Goal: Task Accomplishment & Management: Use online tool/utility

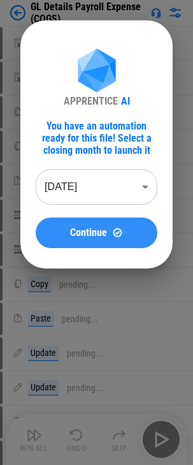
click at [89, 224] on button "Continue" at bounding box center [97, 233] width 122 height 31
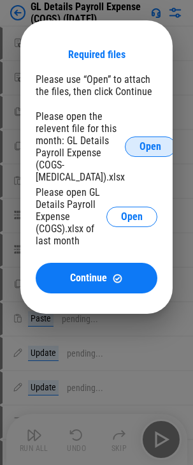
click at [146, 148] on button "Open" at bounding box center [150, 147] width 51 height 20
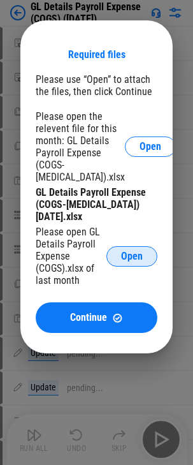
click at [133, 260] on span "Open" at bounding box center [132, 256] width 22 height 10
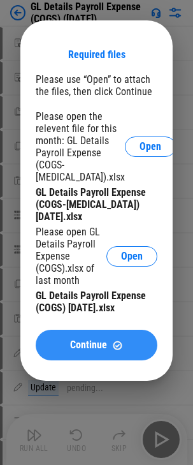
click at [97, 341] on span "Continue" at bounding box center [88, 345] width 37 height 10
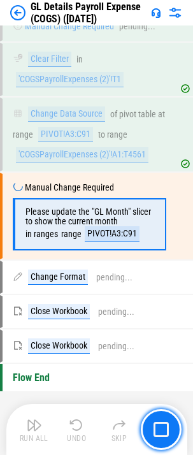
scroll to position [1270, 0]
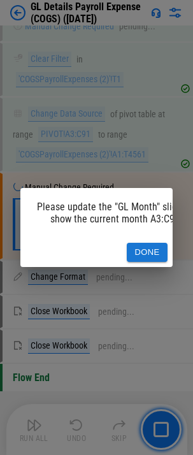
drag, startPoint x: 84, startPoint y: 262, endPoint x: 124, endPoint y: 263, distance: 39.6
click at [124, 263] on div "Please update the "GL Month" slicer to show the current month A3:C91. Done" at bounding box center [96, 228] width 152 height 80
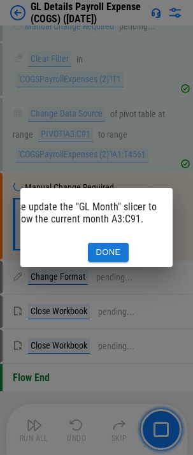
scroll to position [0, 0]
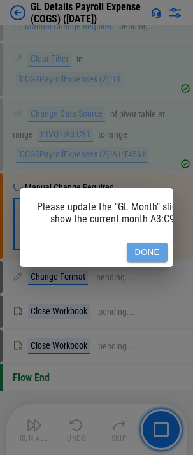
click at [143, 249] on button "Done" at bounding box center [147, 253] width 41 height 20
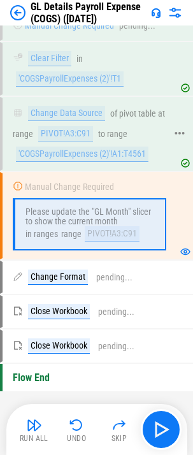
scroll to position [1282, 0]
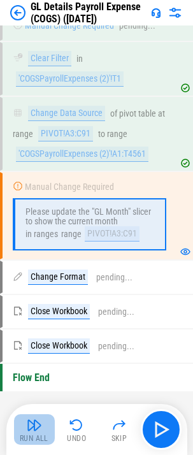
click at [29, 422] on img "button" at bounding box center [34, 425] width 15 height 15
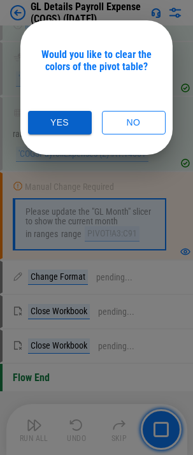
click at [70, 121] on button "Yes" at bounding box center [60, 123] width 64 height 24
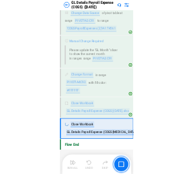
scroll to position [1361, 0]
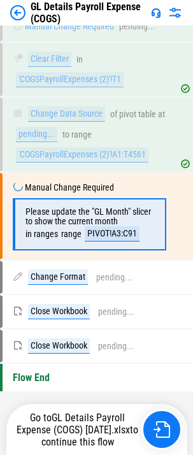
scroll to position [1270, 0]
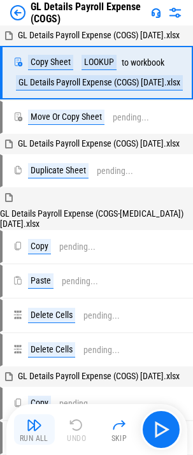
click at [27, 429] on img "button" at bounding box center [34, 425] width 15 height 15
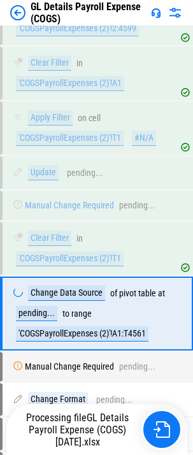
scroll to position [1188, 0]
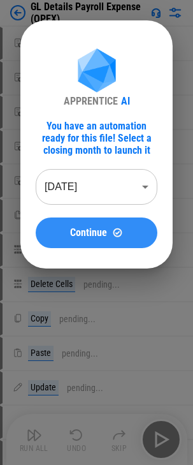
click at [94, 230] on span "Continue" at bounding box center [88, 233] width 37 height 10
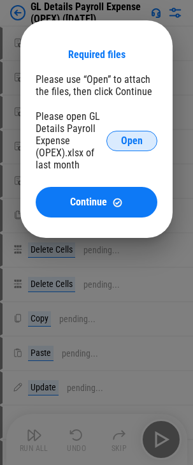
click at [131, 131] on button "Open" at bounding box center [132, 141] width 51 height 20
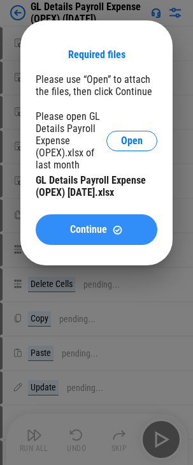
click at [105, 230] on span "Continue" at bounding box center [88, 230] width 37 height 10
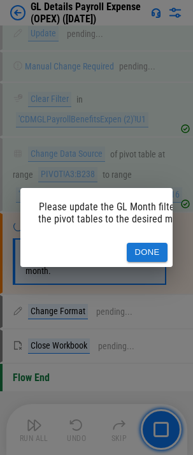
scroll to position [0, 39]
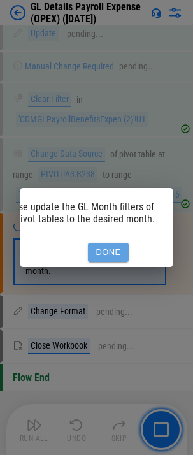
drag, startPoint x: 108, startPoint y: 250, endPoint x: 200, endPoint y: 301, distance: 105.1
click at [108, 250] on button "Done" at bounding box center [108, 253] width 41 height 20
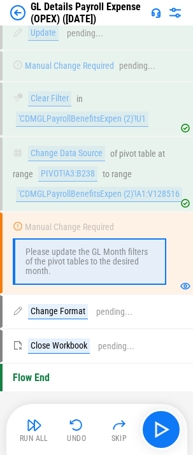
scroll to position [1393, 0]
click at [35, 431] on img "button" at bounding box center [34, 425] width 15 height 15
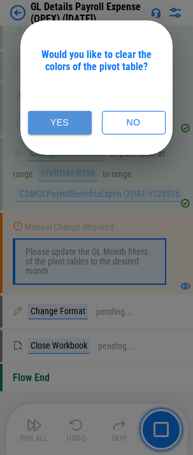
click at [64, 127] on button "Yes" at bounding box center [60, 123] width 64 height 24
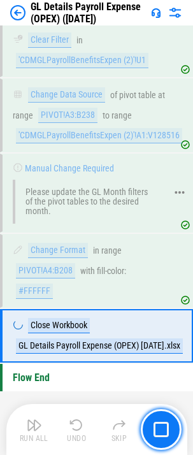
scroll to position [1452, 0]
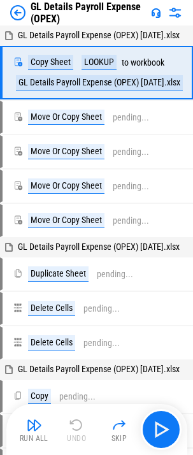
drag, startPoint x: 39, startPoint y: 428, endPoint x: 94, endPoint y: 266, distance: 171.1
click at [39, 428] on img "button" at bounding box center [34, 425] width 15 height 15
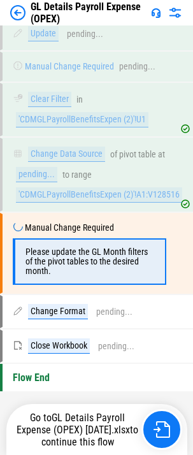
scroll to position [1393, 0]
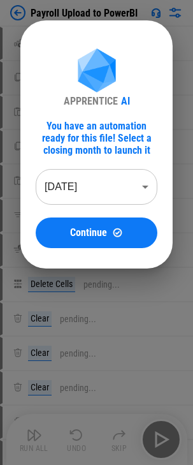
drag, startPoint x: 75, startPoint y: 225, endPoint x: 115, endPoint y: 200, distance: 47.6
click at [75, 225] on button "Continue" at bounding box center [97, 233] width 122 height 31
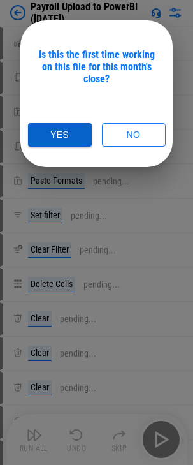
click at [70, 131] on button "Yes" at bounding box center [60, 135] width 64 height 24
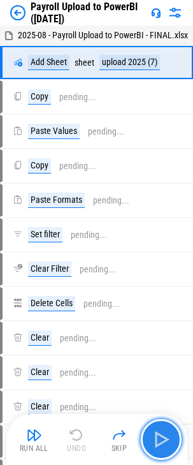
click at [156, 436] on img "button" at bounding box center [161, 439] width 20 height 20
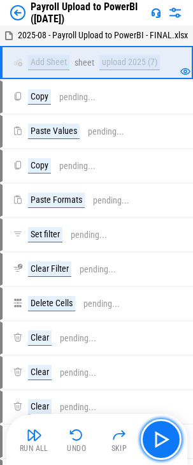
click at [156, 436] on img "button" at bounding box center [161, 439] width 20 height 20
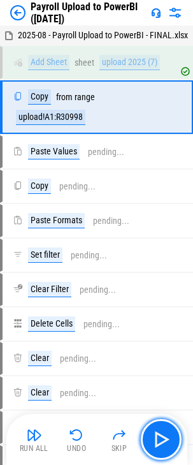
click at [156, 436] on img "button" at bounding box center [161, 439] width 20 height 20
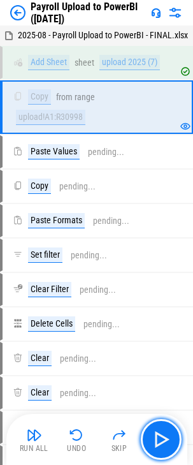
click at [156, 436] on img "button" at bounding box center [161, 439] width 20 height 20
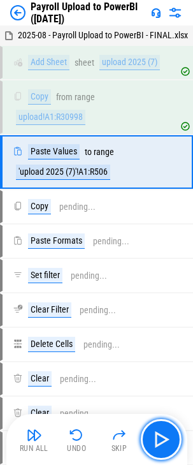
click at [156, 436] on img "button" at bounding box center [161, 439] width 20 height 20
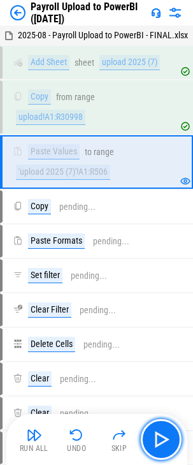
click at [156, 436] on img "button" at bounding box center [161, 439] width 20 height 20
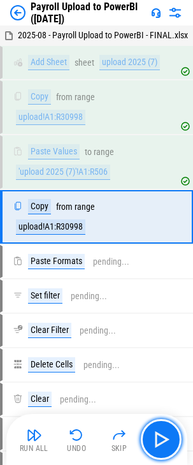
click at [156, 436] on img "button" at bounding box center [161, 439] width 20 height 20
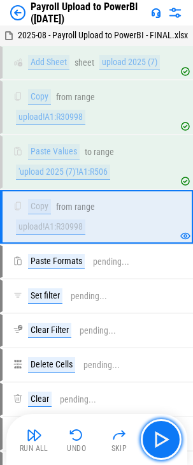
click at [156, 436] on img "button" at bounding box center [161, 439] width 20 height 20
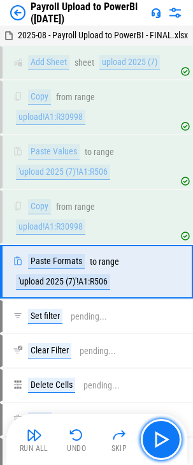
click at [156, 436] on img "button" at bounding box center [161, 439] width 20 height 20
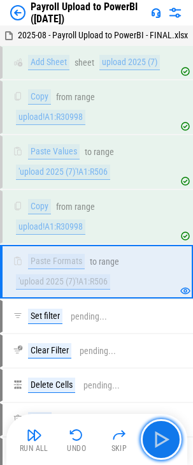
click at [156, 436] on img "button" at bounding box center [161, 439] width 20 height 20
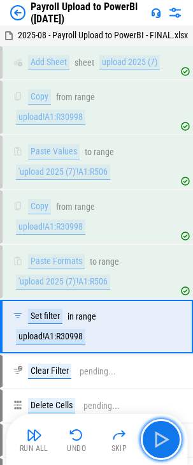
click at [156, 436] on img "button" at bounding box center [161, 439] width 20 height 20
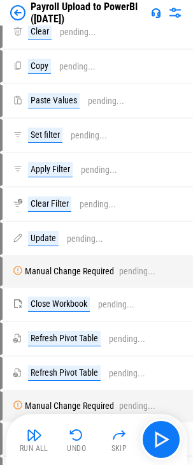
scroll to position [574, 0]
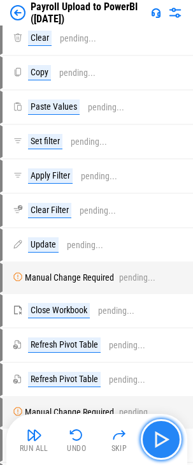
click at [160, 436] on img "button" at bounding box center [161, 439] width 20 height 20
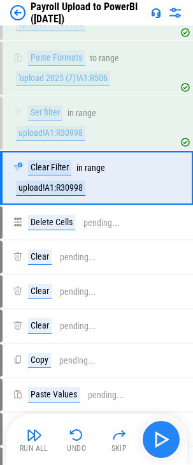
scroll to position [149, 0]
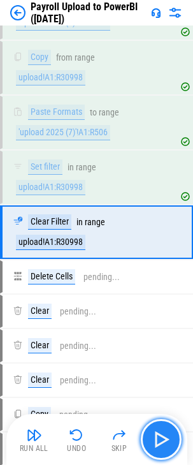
click at [159, 438] on img "button" at bounding box center [161, 439] width 20 height 20
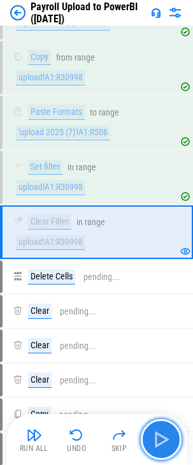
click at [159, 438] on img "button" at bounding box center [161, 439] width 20 height 20
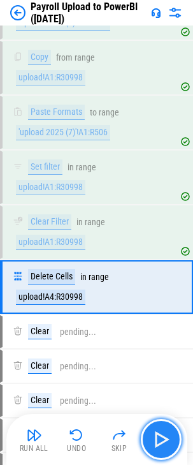
click at [159, 438] on img "button" at bounding box center [161, 439] width 20 height 20
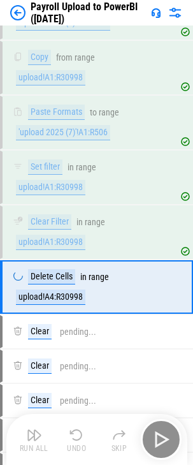
click at [159, 438] on div "Run All Undo Skip" at bounding box center [98, 439] width 168 height 41
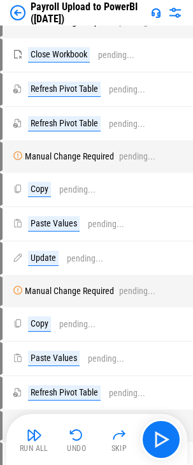
scroll to position [893, 0]
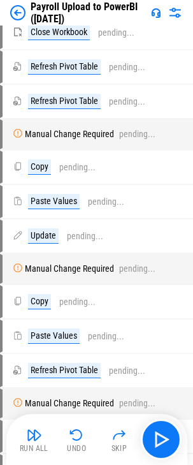
drag, startPoint x: 34, startPoint y: 436, endPoint x: 144, endPoint y: 322, distance: 158.8
click at [35, 434] on img "button" at bounding box center [34, 434] width 15 height 15
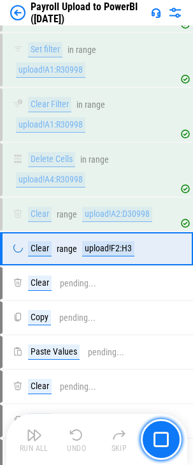
scroll to position [249, 0]
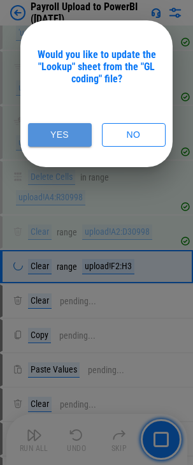
click at [65, 132] on button "Yes" at bounding box center [60, 135] width 64 height 24
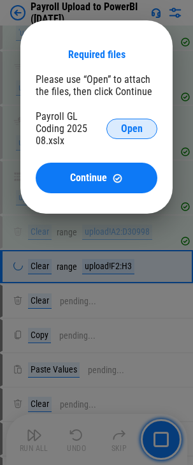
click at [138, 128] on span "Open" at bounding box center [132, 129] width 22 height 10
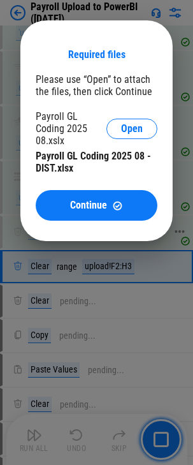
drag, startPoint x: 105, startPoint y: 209, endPoint x: 163, endPoint y: 217, distance: 59.3
click at [105, 209] on span "Continue" at bounding box center [88, 205] width 37 height 10
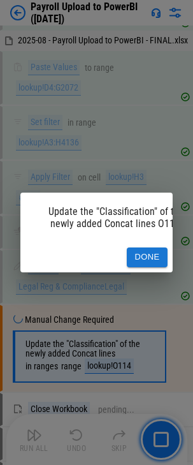
scroll to position [0, 39]
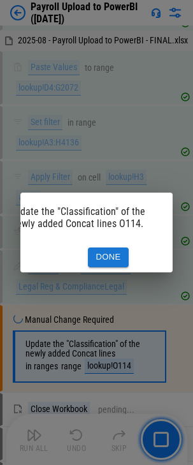
drag, startPoint x: 110, startPoint y: 253, endPoint x: 192, endPoint y: 188, distance: 104.4
click at [110, 253] on button "Done" at bounding box center [108, 258] width 41 height 20
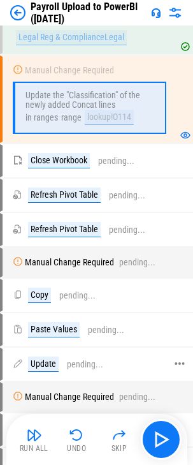
scroll to position [1048, 0]
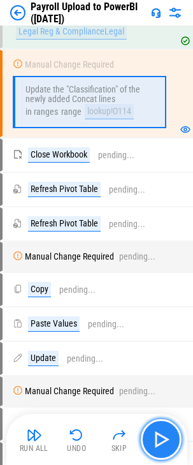
click at [159, 434] on img "button" at bounding box center [161, 439] width 20 height 20
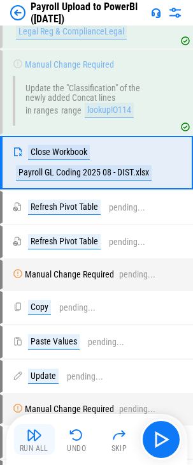
click at [33, 441] on img "button" at bounding box center [34, 434] width 15 height 15
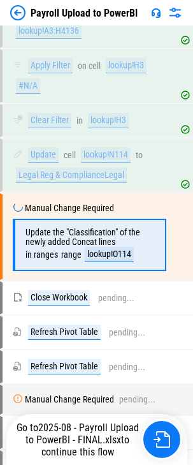
scroll to position [908, 0]
